Goal: Information Seeking & Learning: Learn about a topic

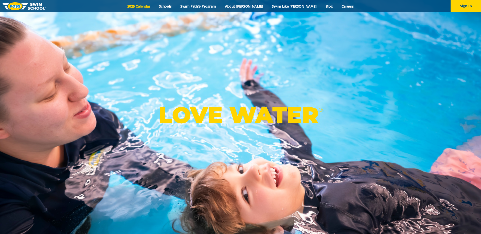
click at [155, 7] on link "2025 Calendar" at bounding box center [139, 6] width 32 height 5
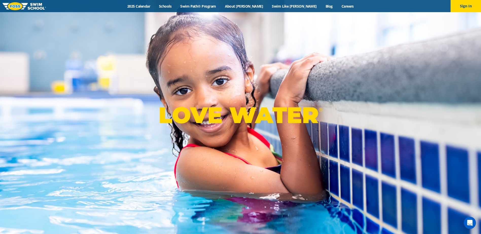
click at [161, 9] on div "Menu 2025 Calendar Schools Swim Path® Program About FOSS Swim Like Regan Blog C…" at bounding box center [240, 6] width 481 height 12
click at [155, 5] on link "2025 Calendar" at bounding box center [139, 6] width 32 height 5
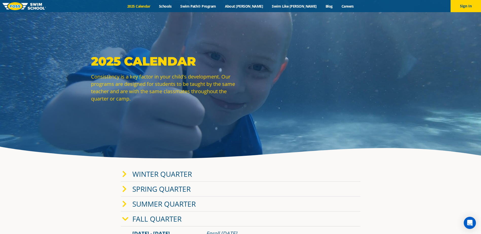
click at [186, 172] on link "Winter Quarter" at bounding box center [162, 175] width 60 height 10
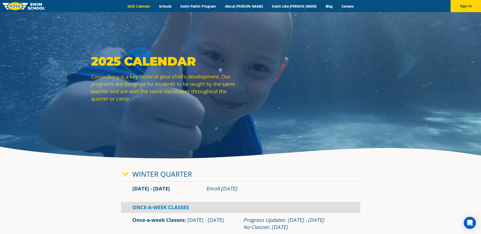
click at [186, 172] on link "Winter Quarter" at bounding box center [162, 175] width 60 height 10
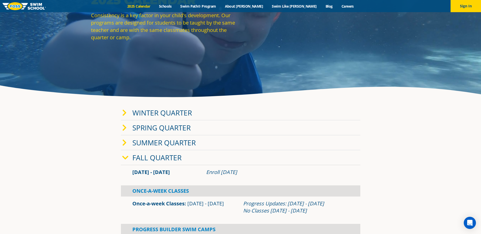
scroll to position [127, 0]
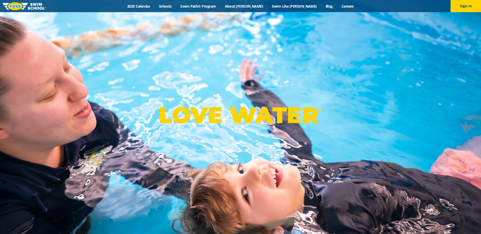
click at [150, 3] on div "Menu 2025 Calendar Schools Swim Path® Program About FOSS Swim Like Regan Blog C…" at bounding box center [240, 6] width 481 height 12
click at [152, 7] on link "2025 Calendar" at bounding box center [139, 6] width 32 height 5
